Goal: Check status

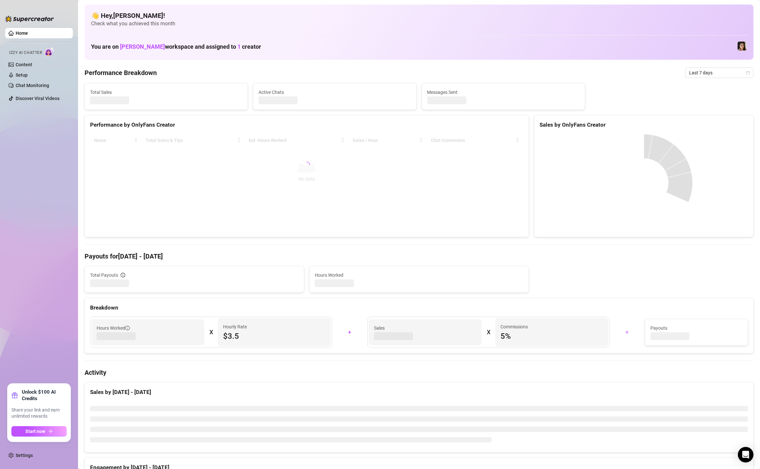
click at [729, 76] on span "Last 7 days" at bounding box center [719, 73] width 60 height 10
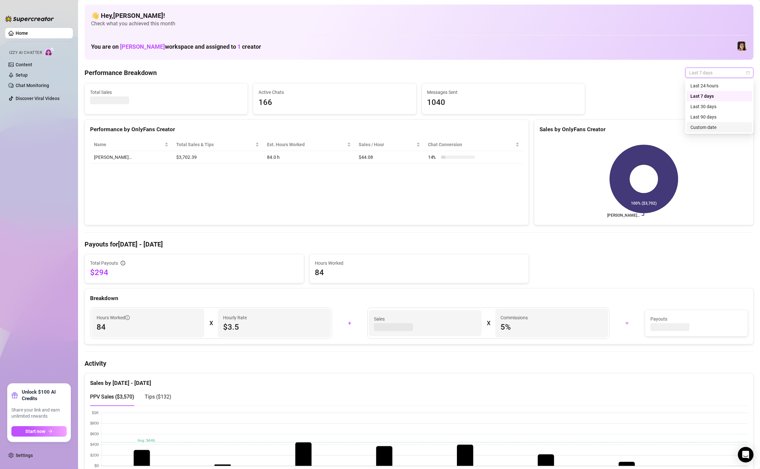
click at [720, 129] on div "Custom date" at bounding box center [719, 127] width 58 height 7
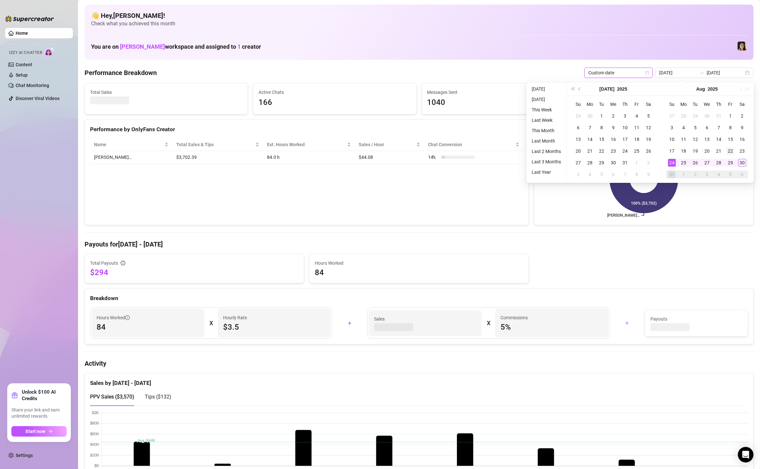
type input "[DATE]"
click at [730, 152] on div "22" at bounding box center [730, 151] width 8 height 8
type input "[DATE]"
click at [745, 163] on div "30" at bounding box center [742, 163] width 8 height 8
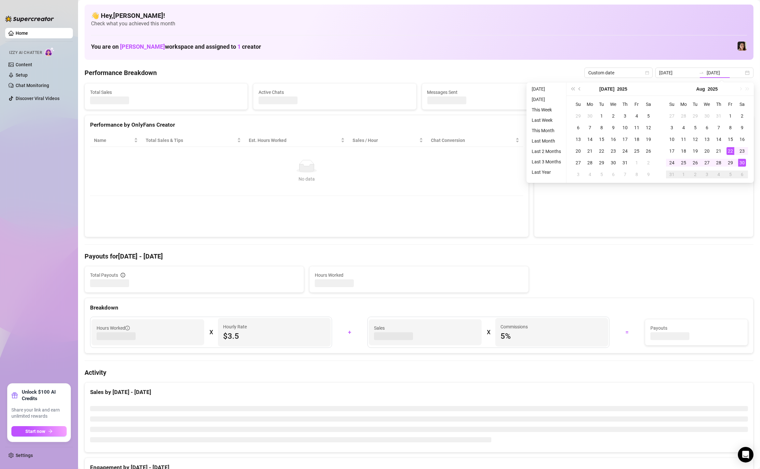
type input "[DATE]"
